Goal: Information Seeking & Learning: Learn about a topic

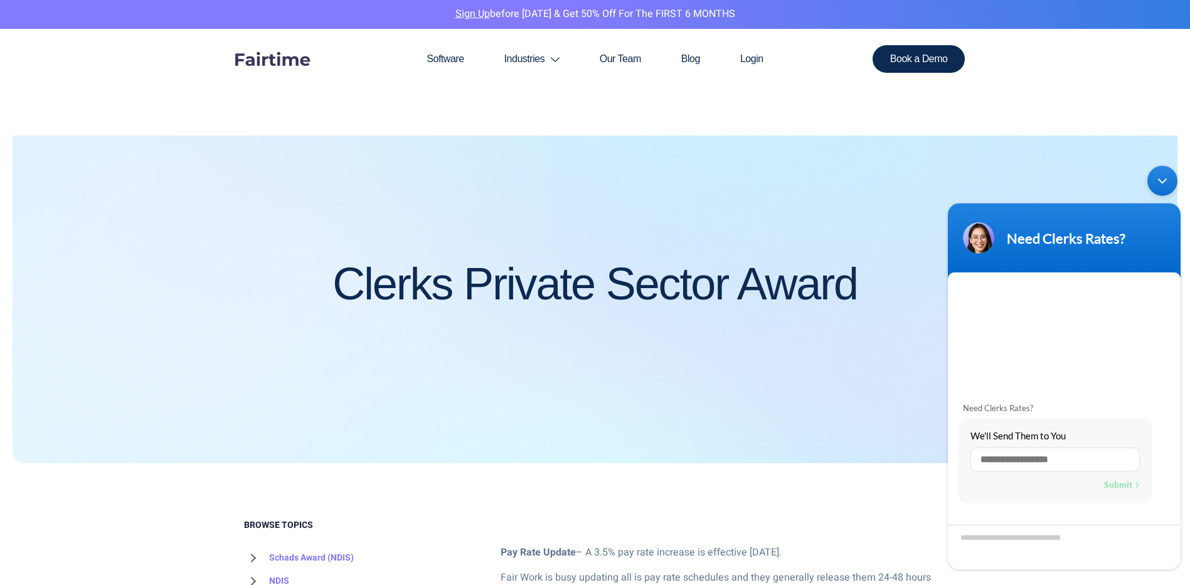
click at [1170, 179] on div "Minimize live chat window" at bounding box center [1163, 181] width 30 height 30
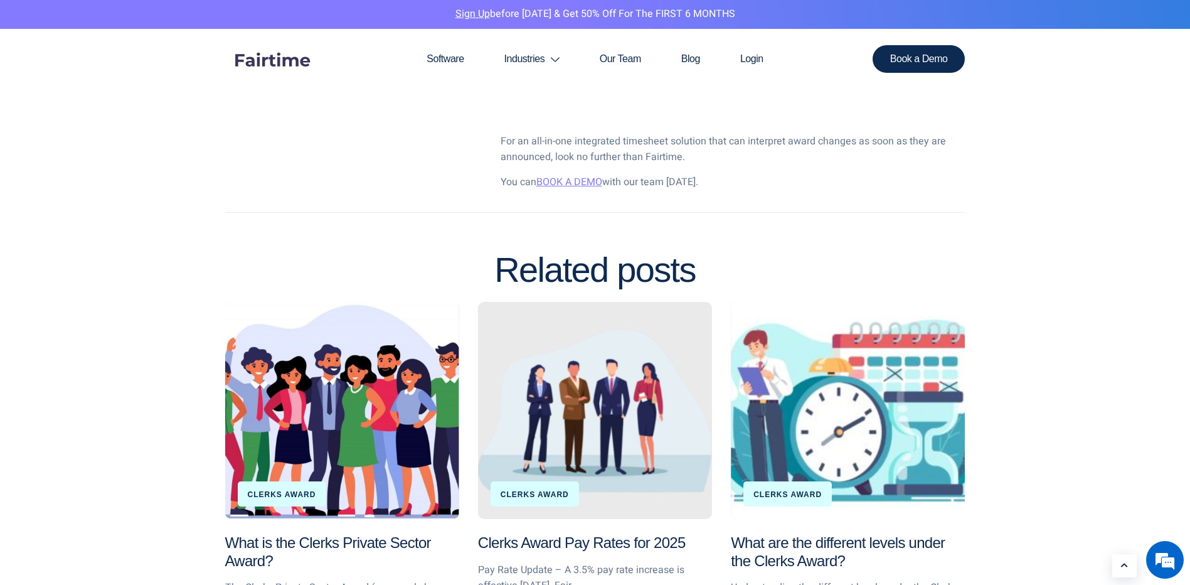
scroll to position [1882, 0]
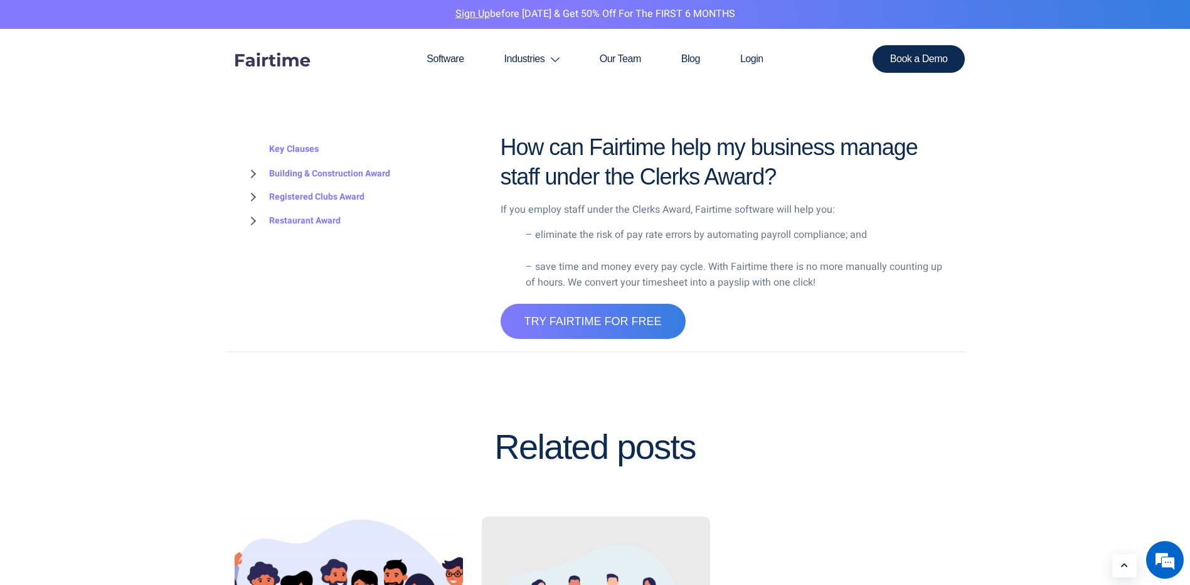
scroll to position [3012, 0]
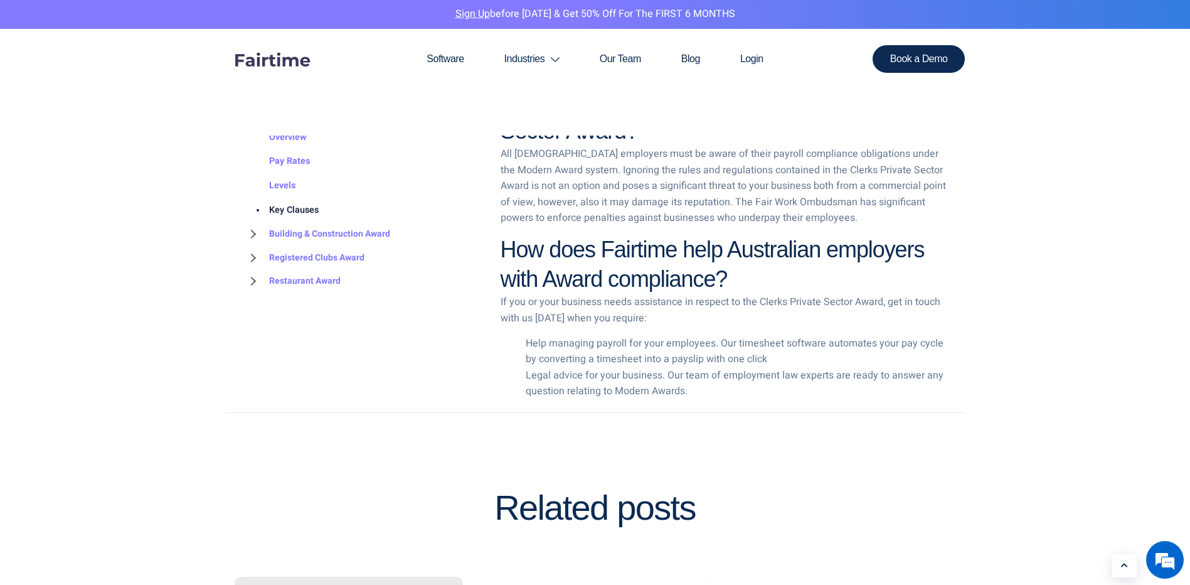
scroll to position [2510, 0]
